Goal: Task Accomplishment & Management: Manage account settings

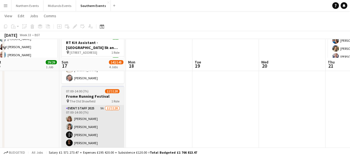
scroll to position [122, 0]
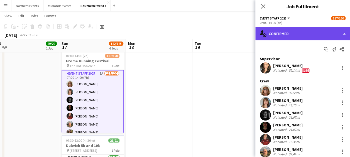
click at [294, 35] on div "single-neutral-actions-check-2 Confirmed" at bounding box center [302, 33] width 95 height 13
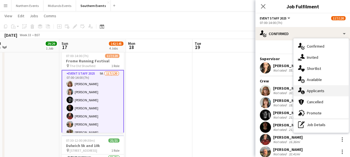
click at [313, 90] on div "single-neutral-actions-information Applicants" at bounding box center [320, 90] width 55 height 11
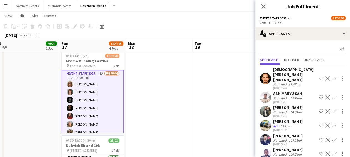
scroll to position [45, 0]
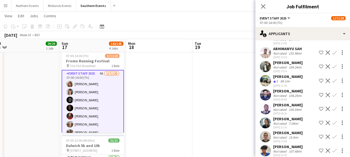
click at [332, 121] on app-icon "Confirm" at bounding box center [334, 123] width 4 height 4
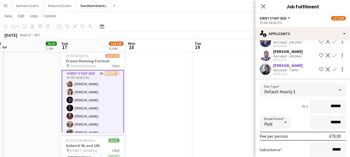
scroll to position [140, 0]
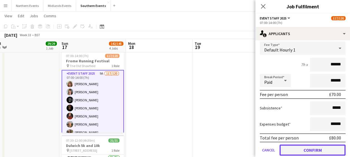
click at [309, 145] on button "Confirm" at bounding box center [312, 149] width 66 height 11
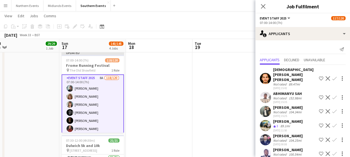
scroll to position [31, 0]
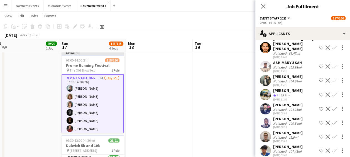
click at [332, 134] on app-icon "Confirm" at bounding box center [334, 136] width 4 height 4
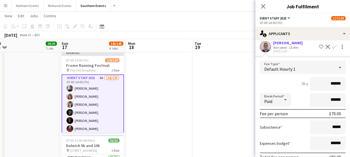
scroll to position [157, 0]
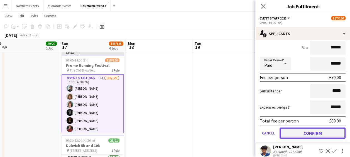
click at [310, 128] on button "Confirm" at bounding box center [312, 132] width 66 height 11
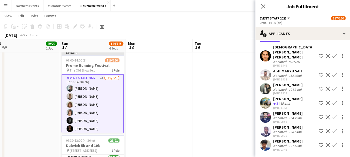
scroll to position [17, 0]
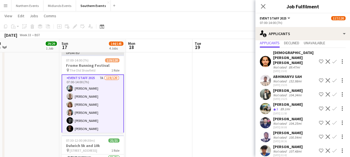
click at [205, 110] on app-date-cell at bounding box center [225, 85] width 67 height 289
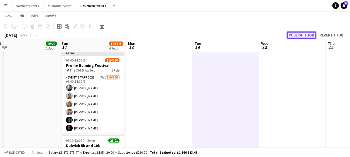
click at [300, 35] on button "Publish 1 job" at bounding box center [301, 34] width 30 height 7
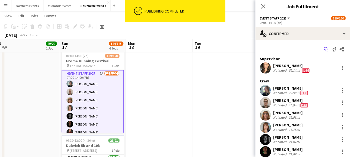
click at [324, 49] on icon "Start chat" at bounding box center [326, 49] width 4 height 4
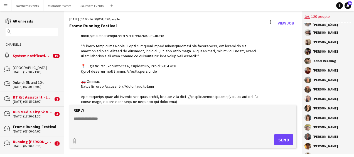
scroll to position [1010, 0]
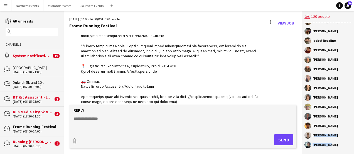
drag, startPoint x: 313, startPoint y: 135, endPoint x: 333, endPoint y: 148, distance: 23.6
click at [333, 148] on div "[PERSON_NAME] [PERSON_NAME] [PERSON_NAME] [PERSON_NAME] [PERSON_NAME] [PERSON_N…" at bounding box center [328, 88] width 52 height 131
copy div "[PERSON_NAME] [PERSON_NAME]"
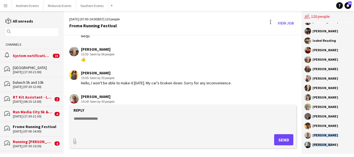
scroll to position [1713, 0]
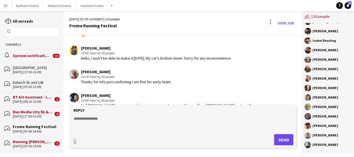
click at [115, 123] on textarea at bounding box center [183, 123] width 221 height 14
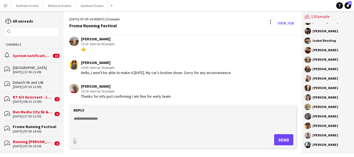
scroll to position [1698, 0]
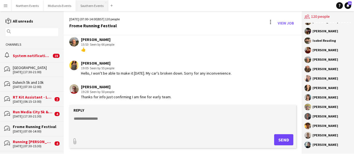
click at [88, 9] on button "Southern Events Close" at bounding box center [92, 5] width 32 height 11
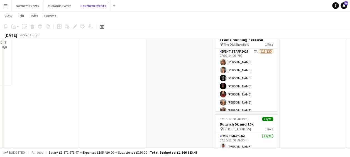
scroll to position [130, 0]
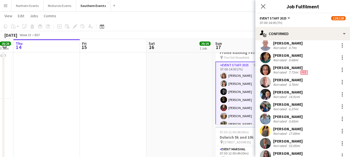
scroll to position [939, 0]
click at [341, 129] on div at bounding box center [341, 129] width 1 height 1
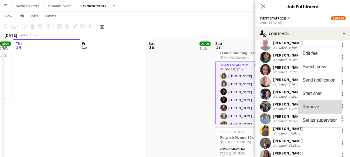
click at [317, 107] on span "Remove" at bounding box center [310, 106] width 17 height 5
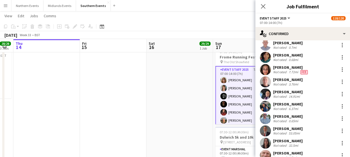
click at [173, 100] on app-date-cell "08:00-12:00 (4h) 29/29 Greenwich 5k and 10k pin Greenwich Park Bandstand 1 Role…" at bounding box center [179, 76] width 67 height 289
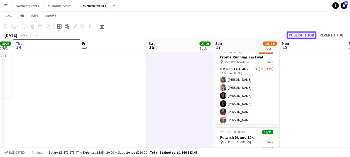
click at [300, 35] on button "Publish 1 job" at bounding box center [301, 34] width 30 height 7
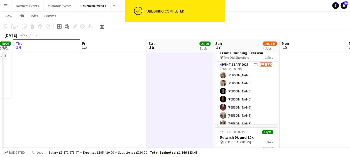
click at [5, 8] on app-icon "Menu" at bounding box center [5, 5] width 4 height 4
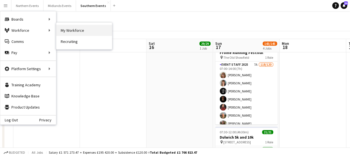
click at [67, 29] on link "My Workforce" at bounding box center [84, 30] width 56 height 11
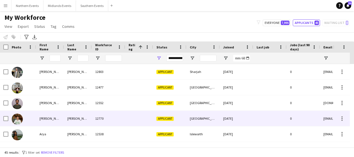
click at [196, 119] on div "[GEOGRAPHIC_DATA]" at bounding box center [202, 118] width 33 height 15
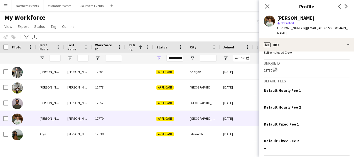
scroll to position [235, 0]
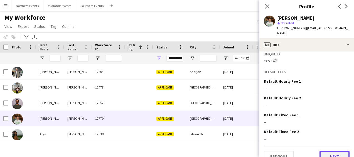
click at [335, 151] on button "Next" at bounding box center [334, 156] width 30 height 11
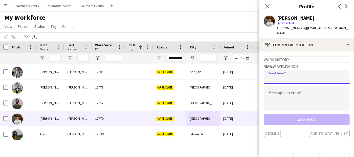
click at [286, 72] on input "email" at bounding box center [307, 77] width 86 height 14
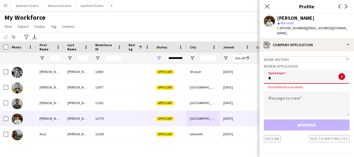
type input "**********"
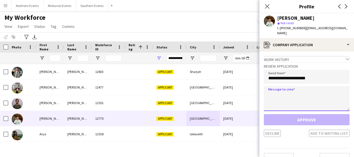
click at [284, 94] on textarea at bounding box center [307, 98] width 86 height 25
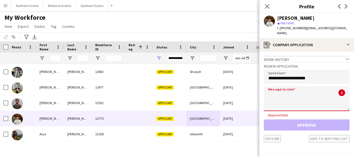
paste textarea "**********"
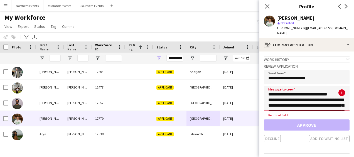
scroll to position [31, 0]
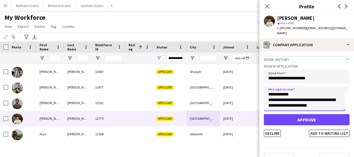
type textarea "**********"
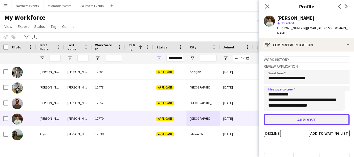
click at [297, 116] on button "Approve" at bounding box center [307, 119] width 86 height 11
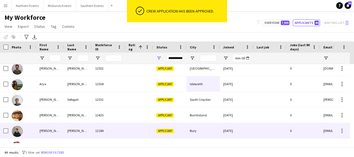
scroll to position [35, 0]
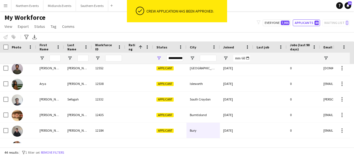
click at [188, 28] on div "My Workforce View Views Default view New view Update view Delete view Edit name…" at bounding box center [177, 22] width 354 height 19
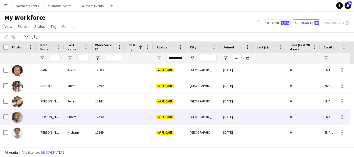
scroll to position [0, 0]
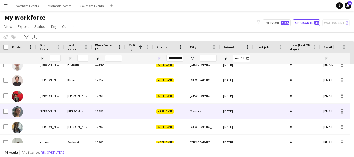
click at [194, 113] on div "Martock" at bounding box center [202, 111] width 33 height 15
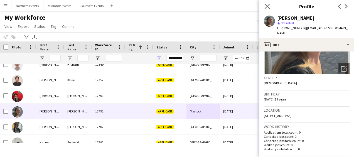
click at [267, 3] on app-icon "Close pop-in" at bounding box center [267, 7] width 8 height 8
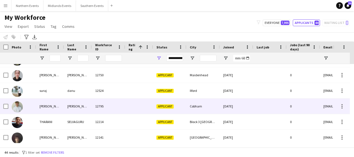
click at [191, 108] on div "Cobham" at bounding box center [202, 106] width 33 height 15
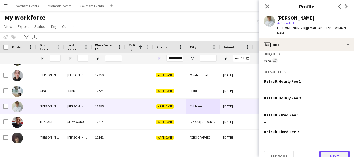
click at [330, 151] on button "Next" at bounding box center [334, 156] width 30 height 11
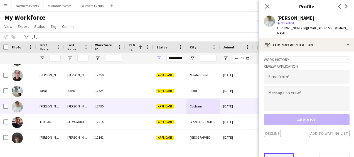
click at [280, 154] on button "Previous" at bounding box center [279, 158] width 30 height 11
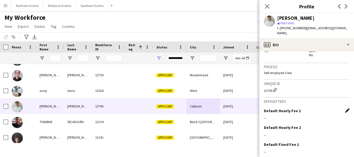
click at [345, 108] on app-icon "Edit this field" at bounding box center [347, 110] width 4 height 4
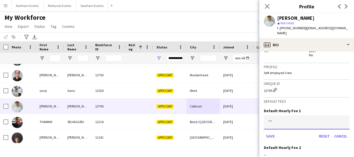
click at [277, 115] on input at bounding box center [307, 122] width 86 height 14
type input "***"
click at [269, 132] on button "Save" at bounding box center [270, 136] width 13 height 9
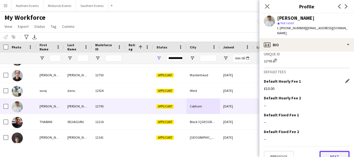
click at [329, 151] on button "Next" at bounding box center [334, 156] width 30 height 11
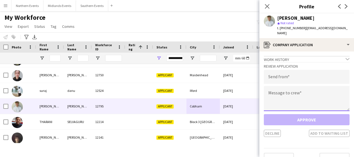
click at [309, 92] on textarea at bounding box center [307, 98] width 86 height 25
paste textarea "**********"
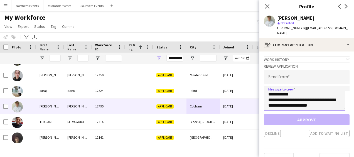
type textarea "**********"
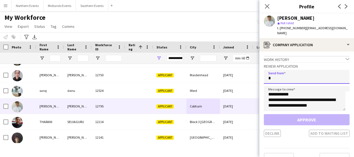
click at [282, 70] on input "*" at bounding box center [307, 77] width 86 height 14
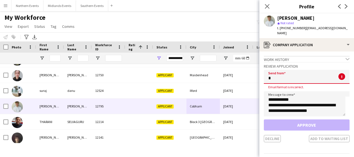
type input "**********"
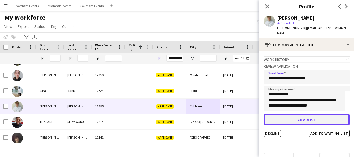
click at [290, 116] on button "Approve" at bounding box center [307, 119] width 86 height 11
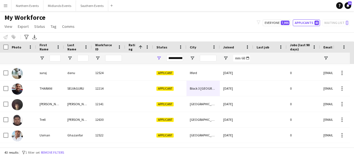
click at [7, 6] on app-icon "Menu" at bounding box center [5, 5] width 4 height 4
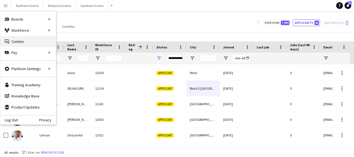
click at [15, 38] on link "Comms Comms" at bounding box center [28, 41] width 56 height 11
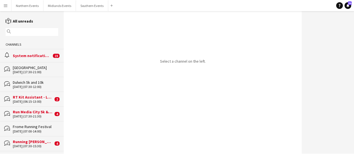
click at [23, 130] on div "[DATE] (07:00-14:00)" at bounding box center [35, 131] width 45 height 4
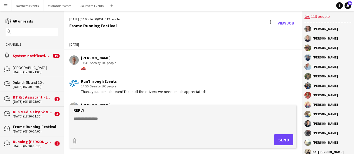
scroll to position [1708, 0]
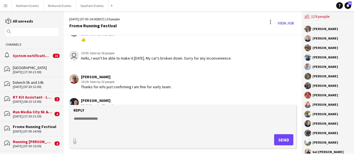
click at [110, 121] on textarea at bounding box center [183, 123] width 221 height 14
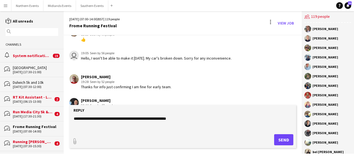
type textarea "**********"
click at [284, 142] on button "Send" at bounding box center [283, 139] width 19 height 11
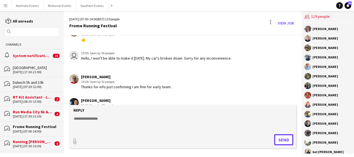
scroll to position [1747, 0]
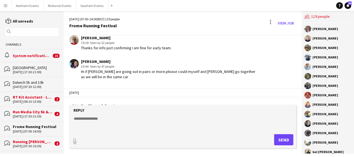
click at [99, 117] on textarea at bounding box center [183, 123] width 221 height 14
paste textarea "**********"
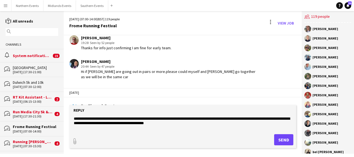
type textarea "**********"
click at [284, 144] on button "Send" at bounding box center [283, 139] width 19 height 11
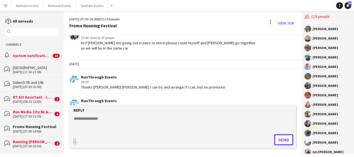
scroll to position [1780, 0]
